Goal: Register for event/course

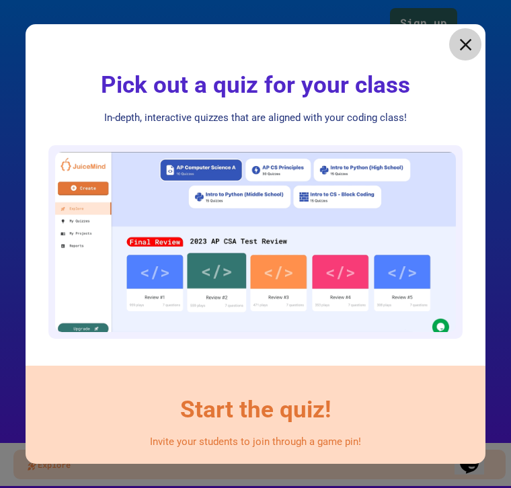
click at [463, 38] on icon at bounding box center [465, 44] width 20 height 20
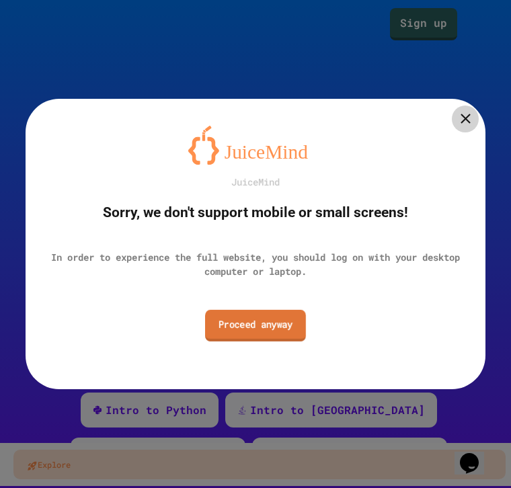
click at [283, 333] on link "Proceed anyway" at bounding box center [255, 326] width 101 height 32
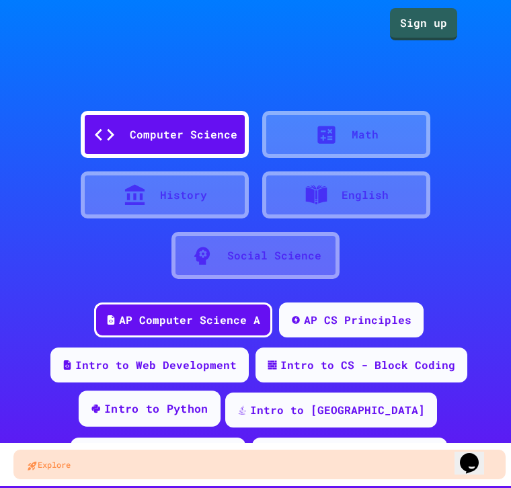
click at [151, 398] on div "Intro to Python" at bounding box center [150, 408] width 142 height 36
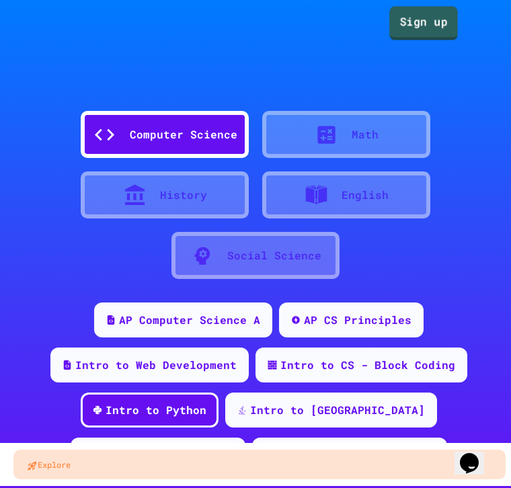
click at [418, 17] on link "Sign up" at bounding box center [423, 23] width 69 height 34
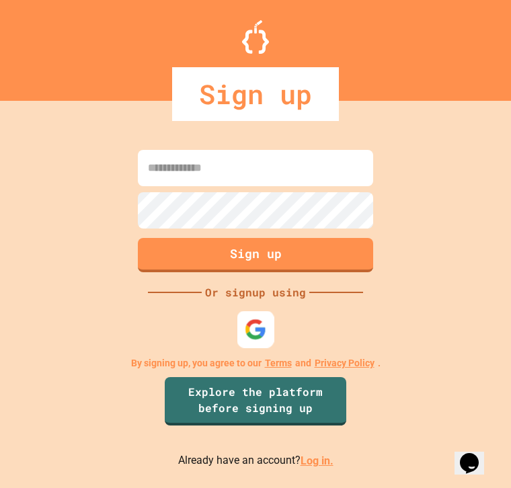
click at [257, 330] on img at bounding box center [256, 330] width 22 height 22
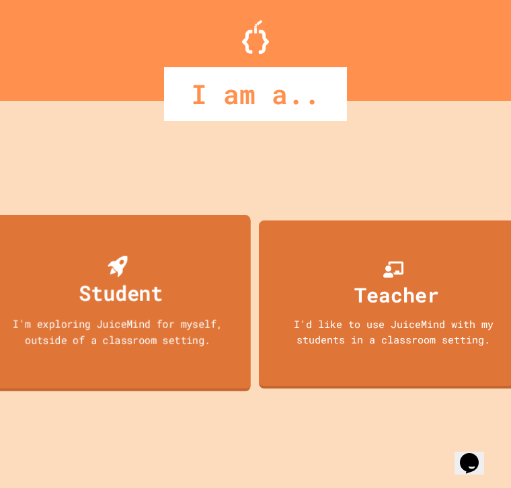
click at [196, 292] on div "Student I'm exploring JuiceMind for myself, outside of a classroom setting." at bounding box center [117, 303] width 265 height 177
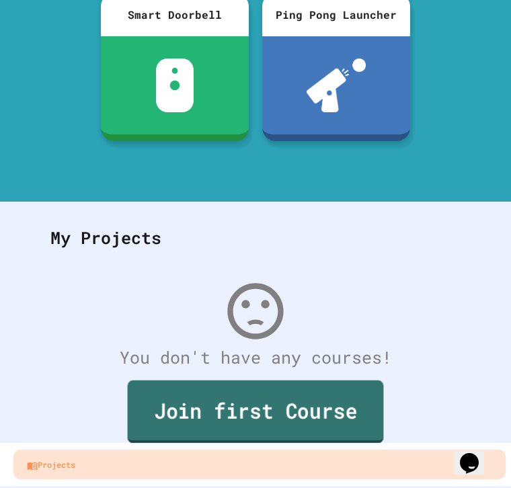
scroll to position [157, 0]
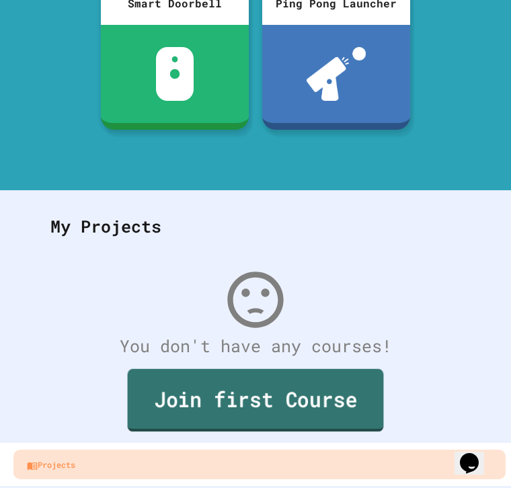
click at [250, 394] on link "Join first Course" at bounding box center [256, 400] width 256 height 62
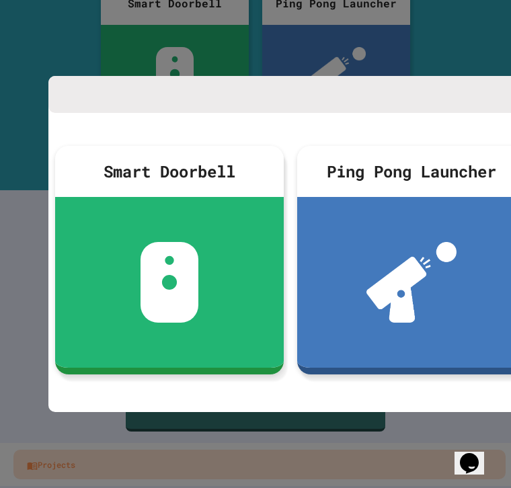
click at [436, 35] on div at bounding box center [255, 244] width 511 height 488
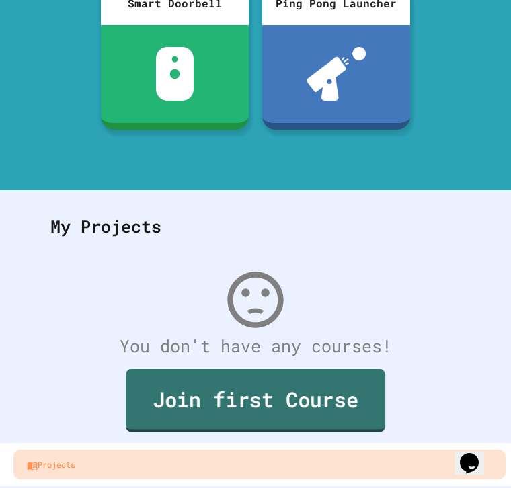
click at [214, 378] on link "Join first Course" at bounding box center [255, 400] width 259 height 62
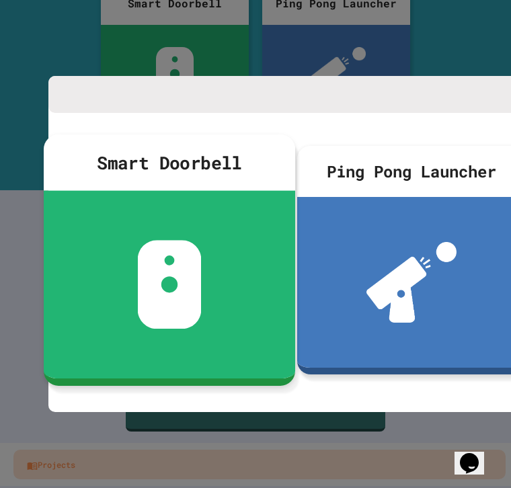
click at [233, 277] on div at bounding box center [169, 283] width 251 height 187
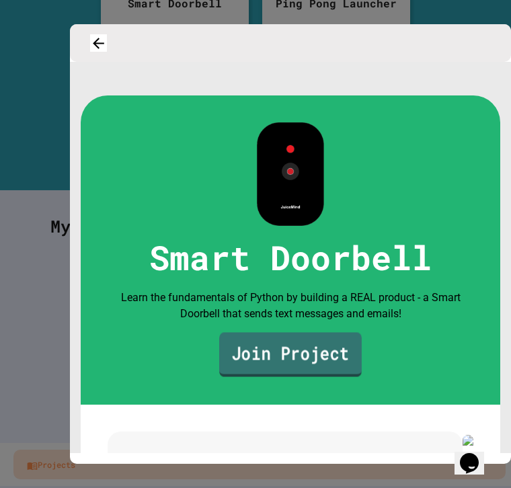
click at [288, 363] on link "Join Project" at bounding box center [290, 354] width 142 height 44
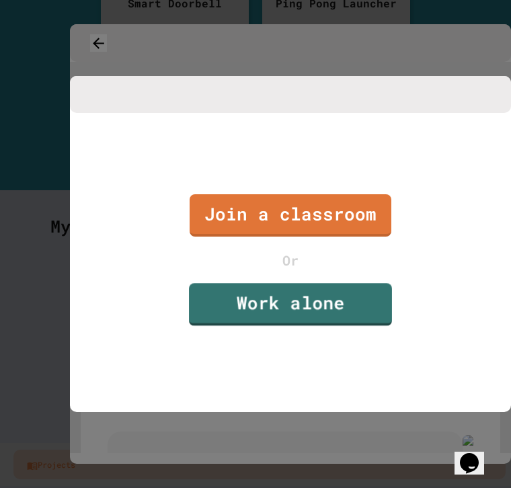
click at [309, 312] on link "Work alone" at bounding box center [290, 304] width 203 height 43
